Goal: Transaction & Acquisition: Book appointment/travel/reservation

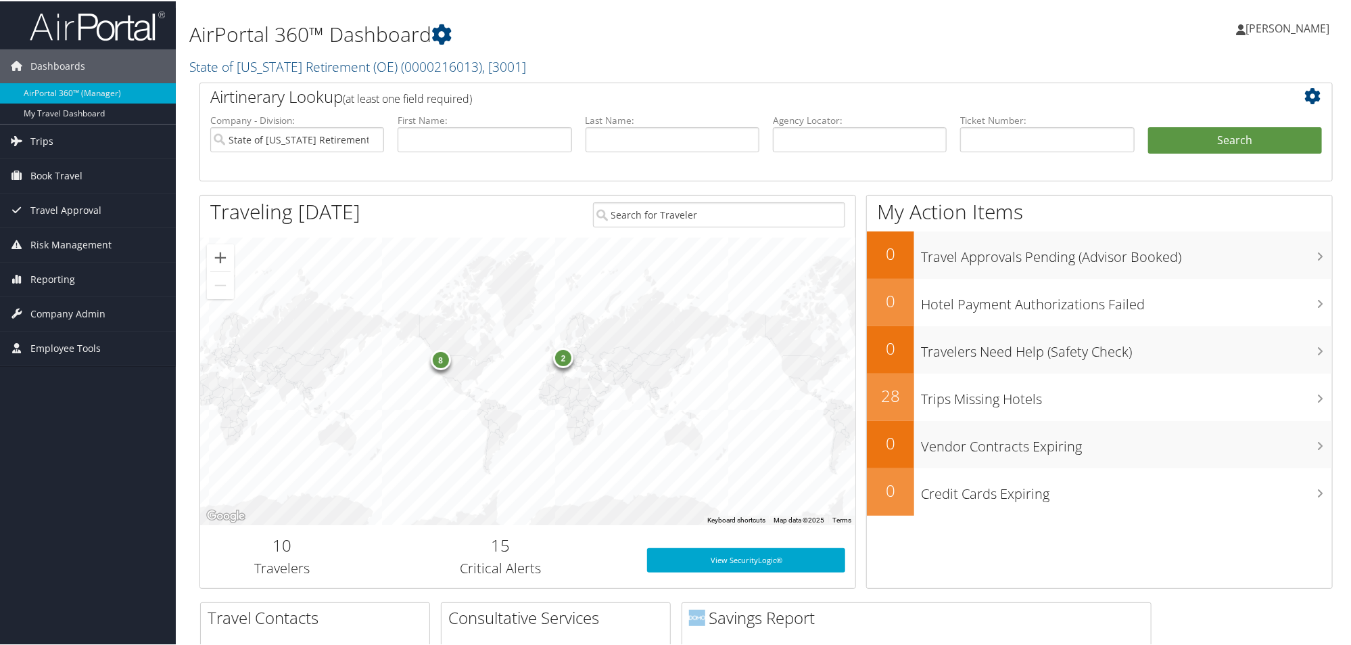
click at [439, 353] on div "8" at bounding box center [440, 358] width 20 height 20
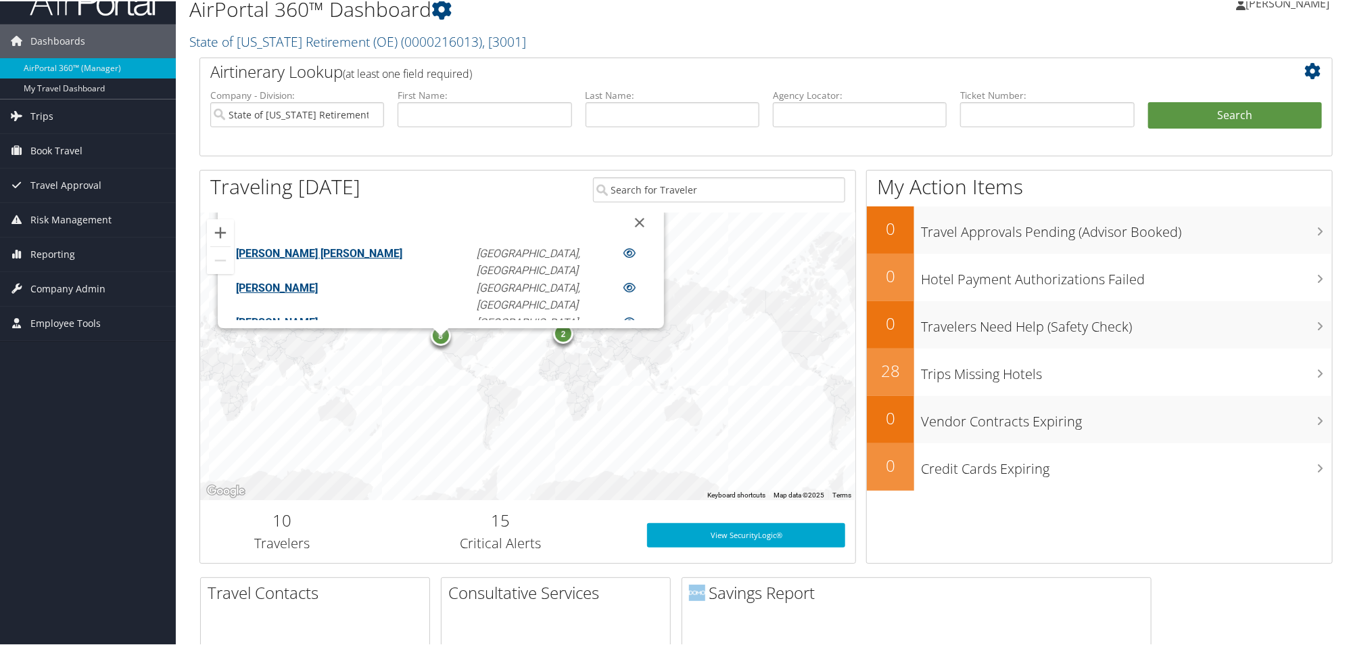
scroll to position [85, 0]
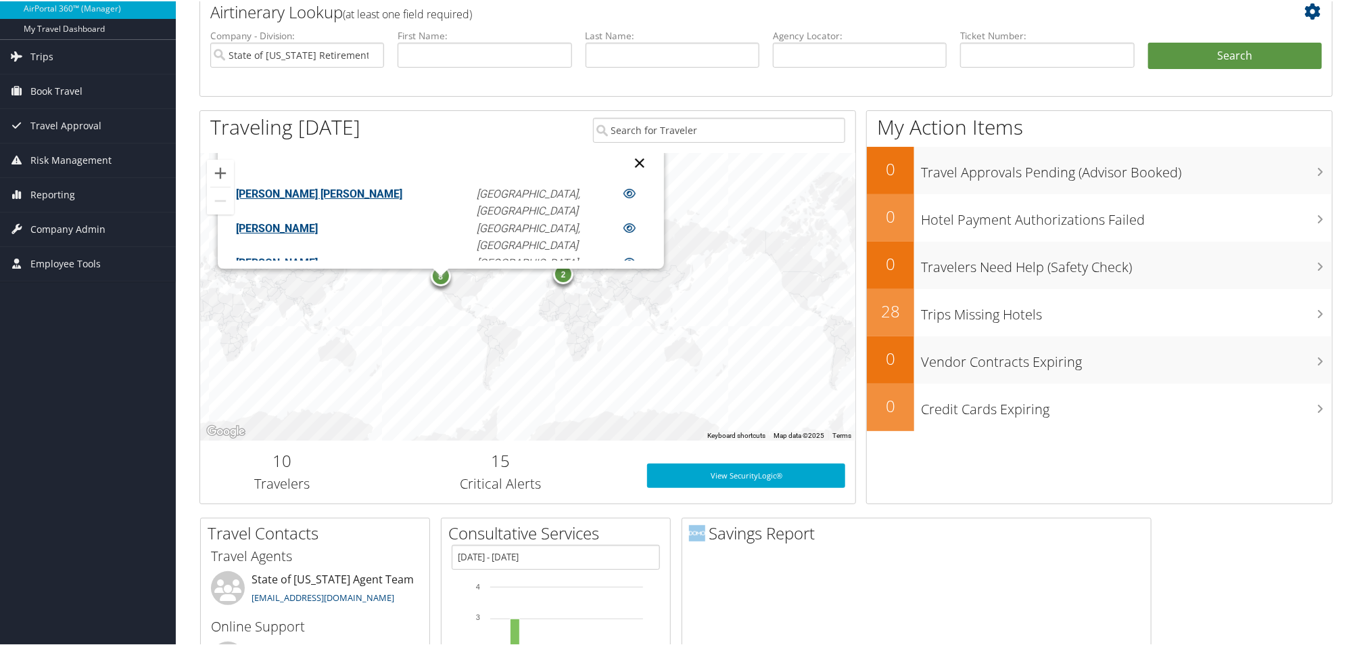
click at [624, 159] on button "Close" at bounding box center [640, 161] width 32 height 32
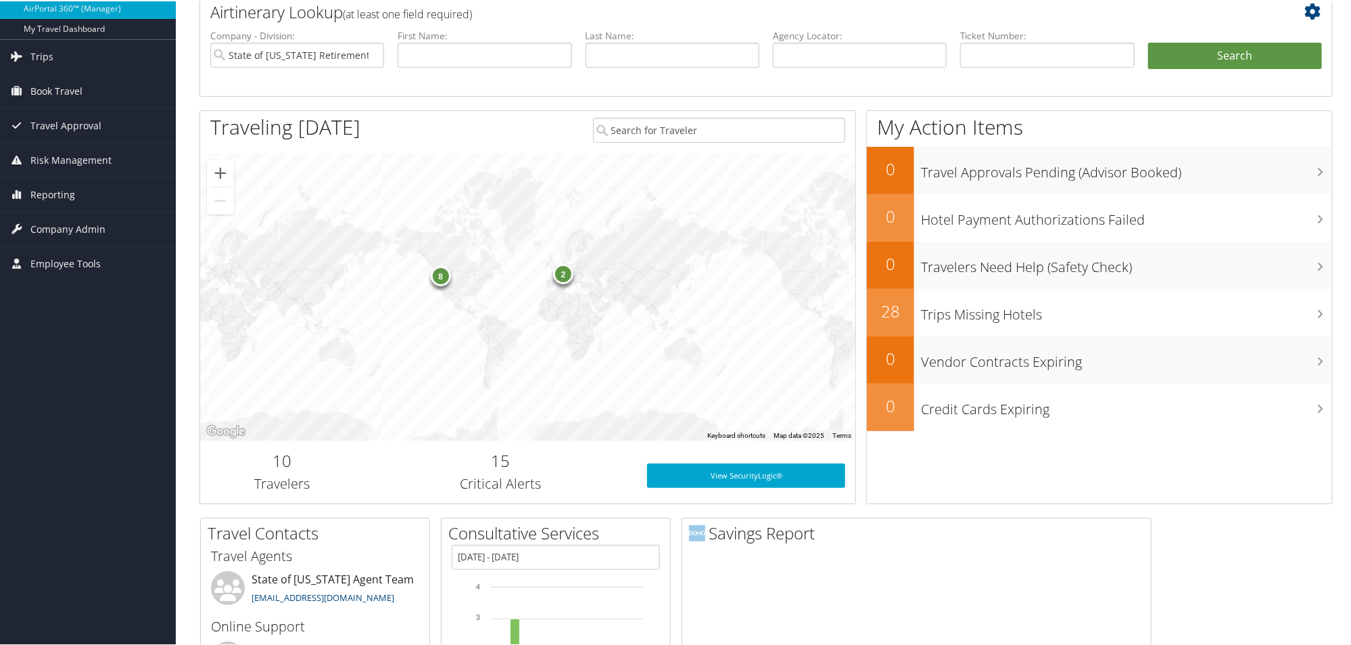
click at [557, 273] on div "2" at bounding box center [563, 272] width 20 height 20
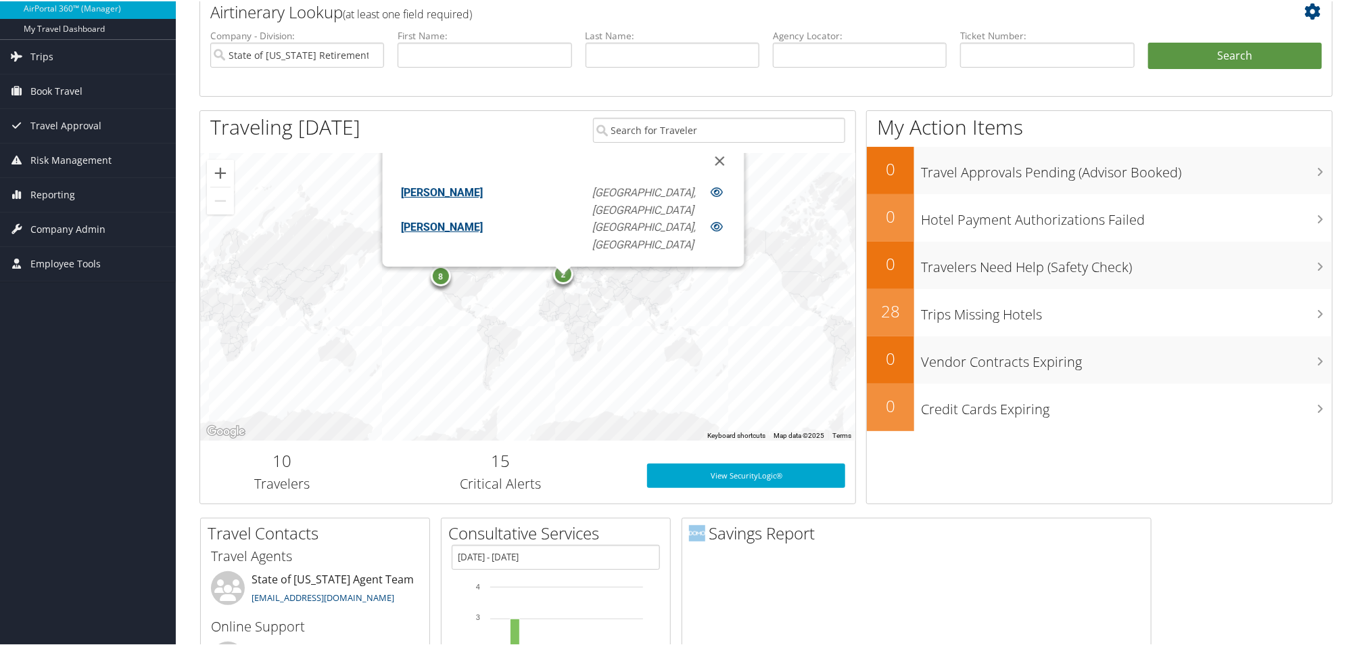
scroll to position [10, 0]
click at [703, 160] on button "Close" at bounding box center [719, 159] width 32 height 32
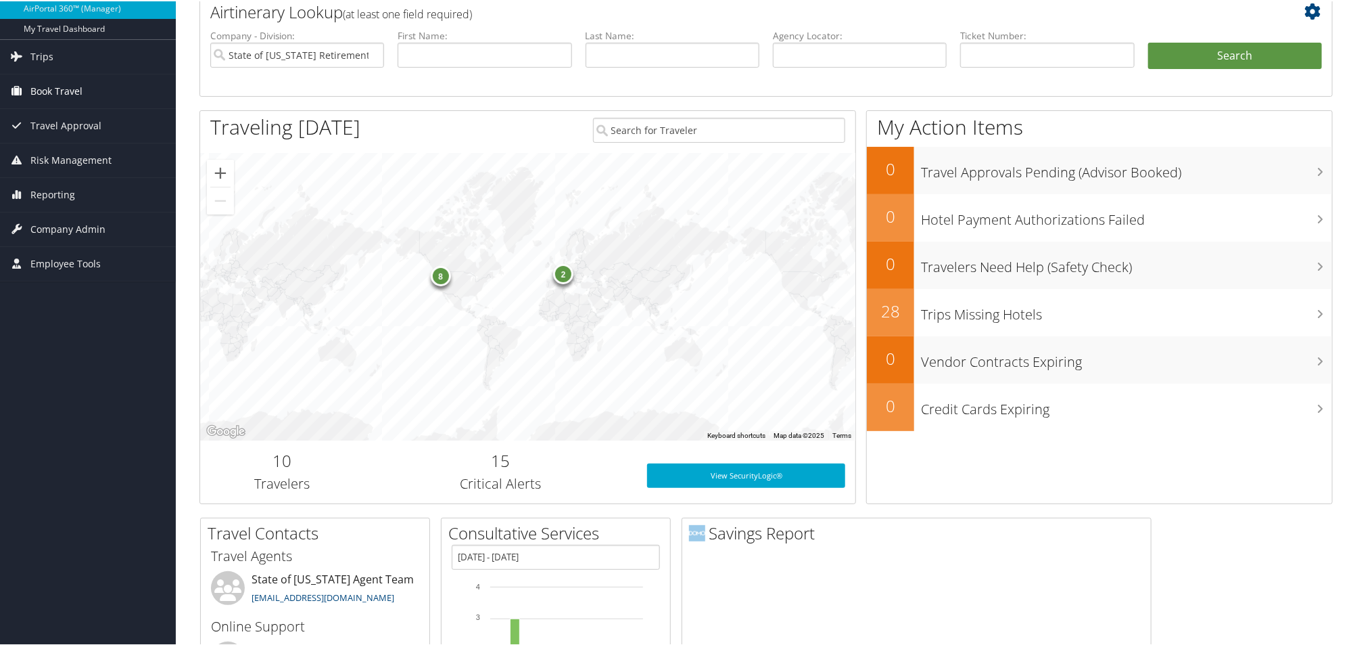
click at [61, 87] on span "Book Travel" at bounding box center [56, 90] width 52 height 34
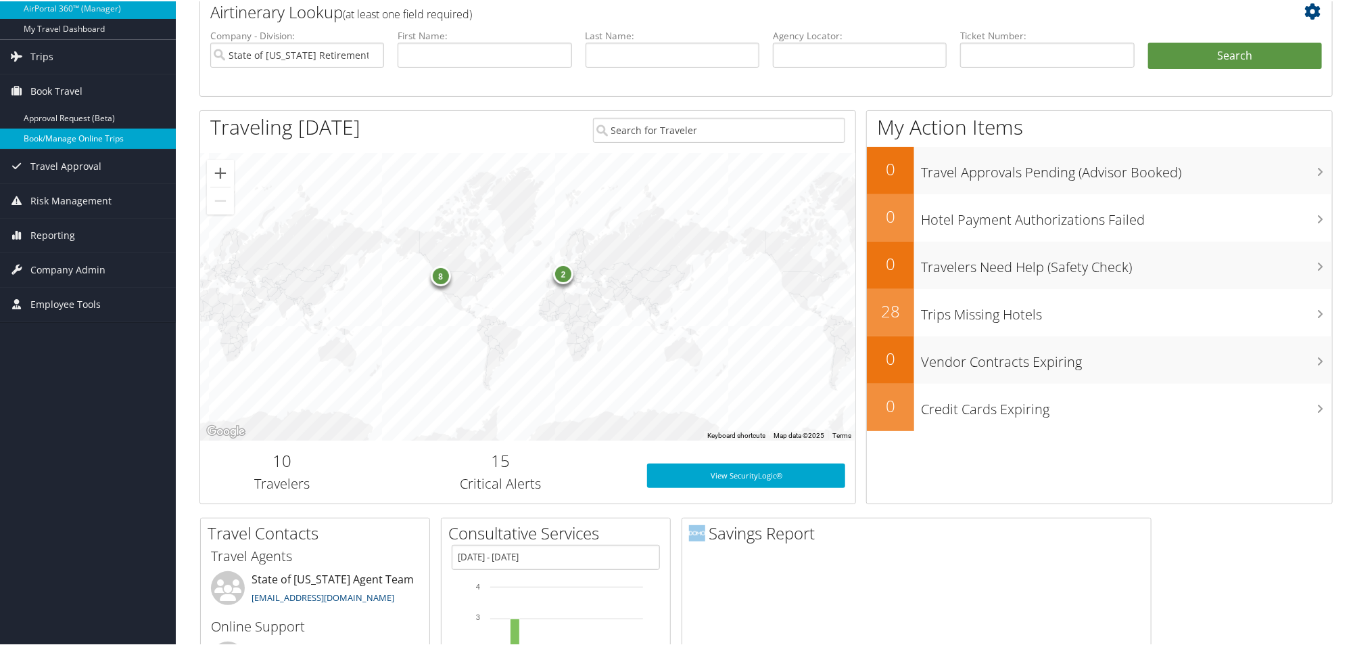
click at [66, 143] on link "Book/Manage Online Trips" at bounding box center [88, 137] width 176 height 20
